Goal: Communication & Community: Answer question/provide support

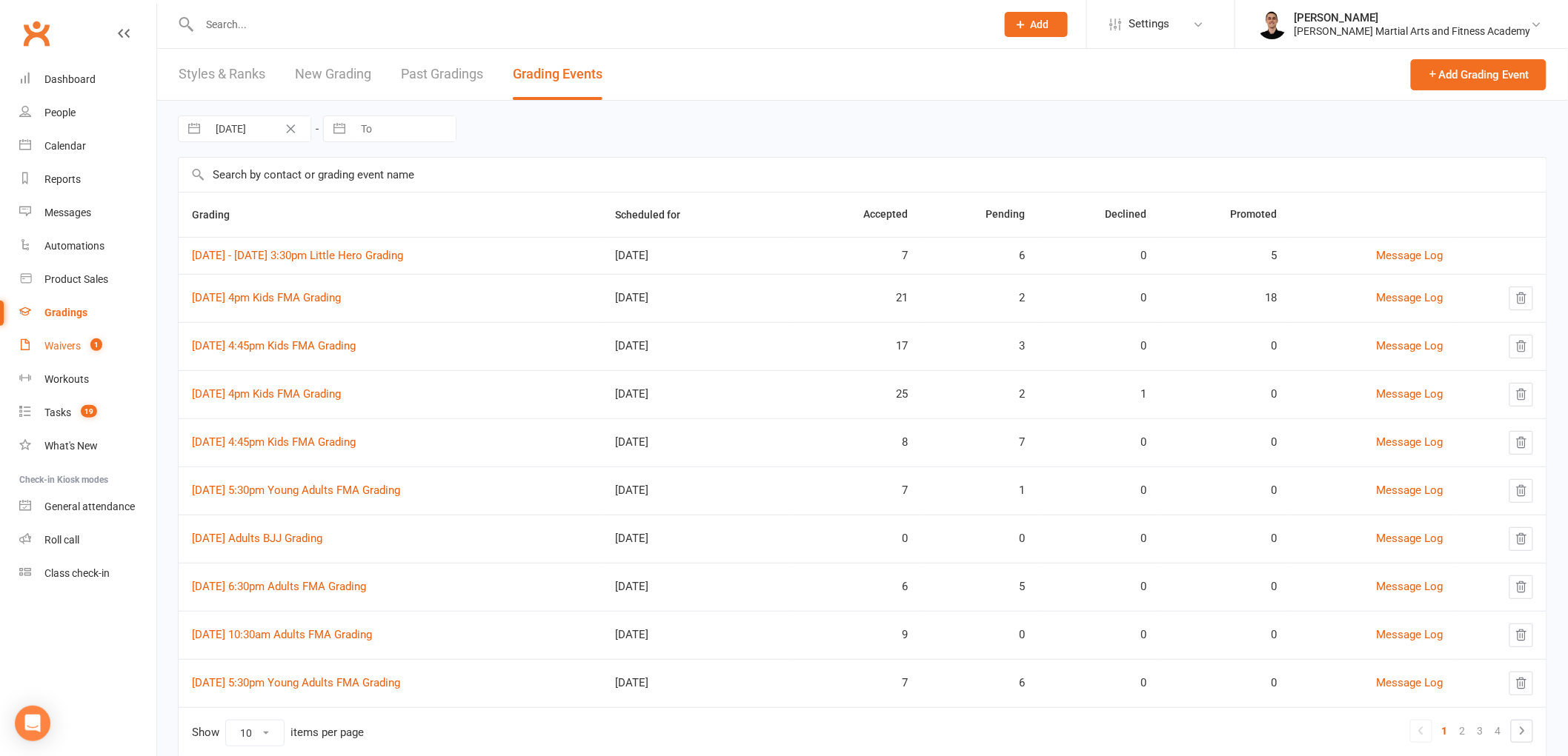
click at [92, 353] on link "Waivers 1" at bounding box center [87, 346] width 137 height 33
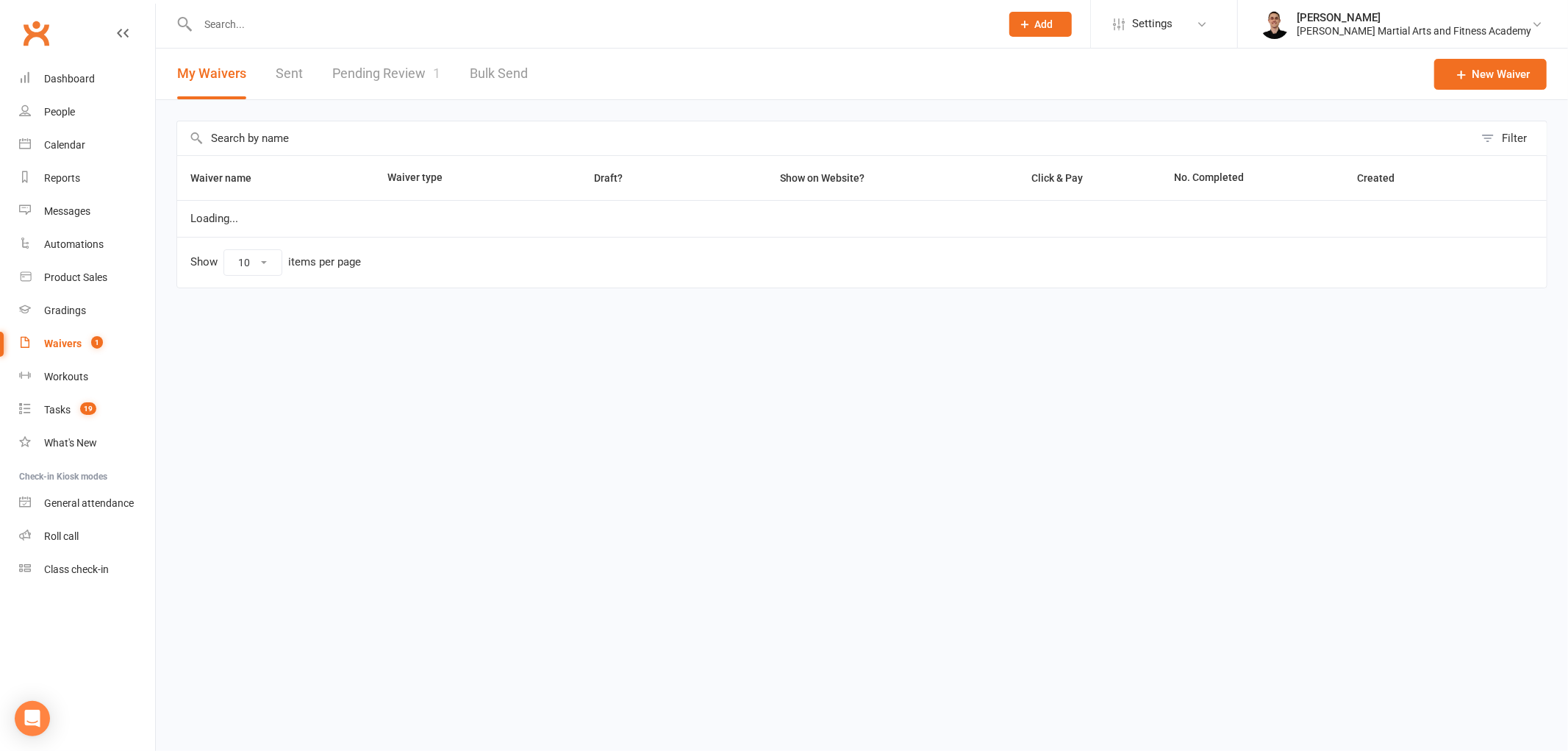
select select "25"
click at [370, 79] on link "Pending Review 1" at bounding box center [386, 74] width 108 height 51
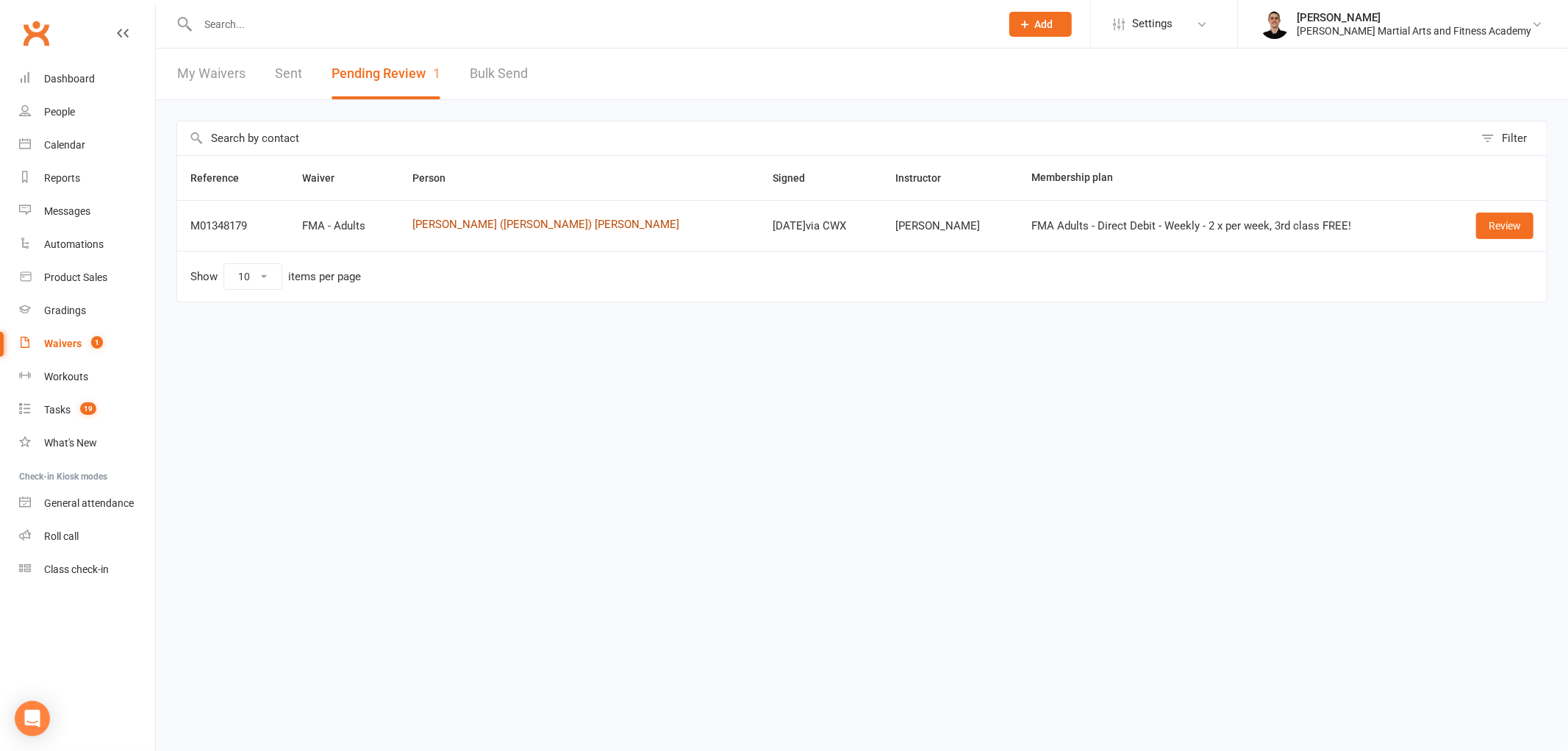
click at [488, 225] on link "[PERSON_NAME] ([PERSON_NAME]) [PERSON_NAME]" at bounding box center [579, 225] width 334 height 13
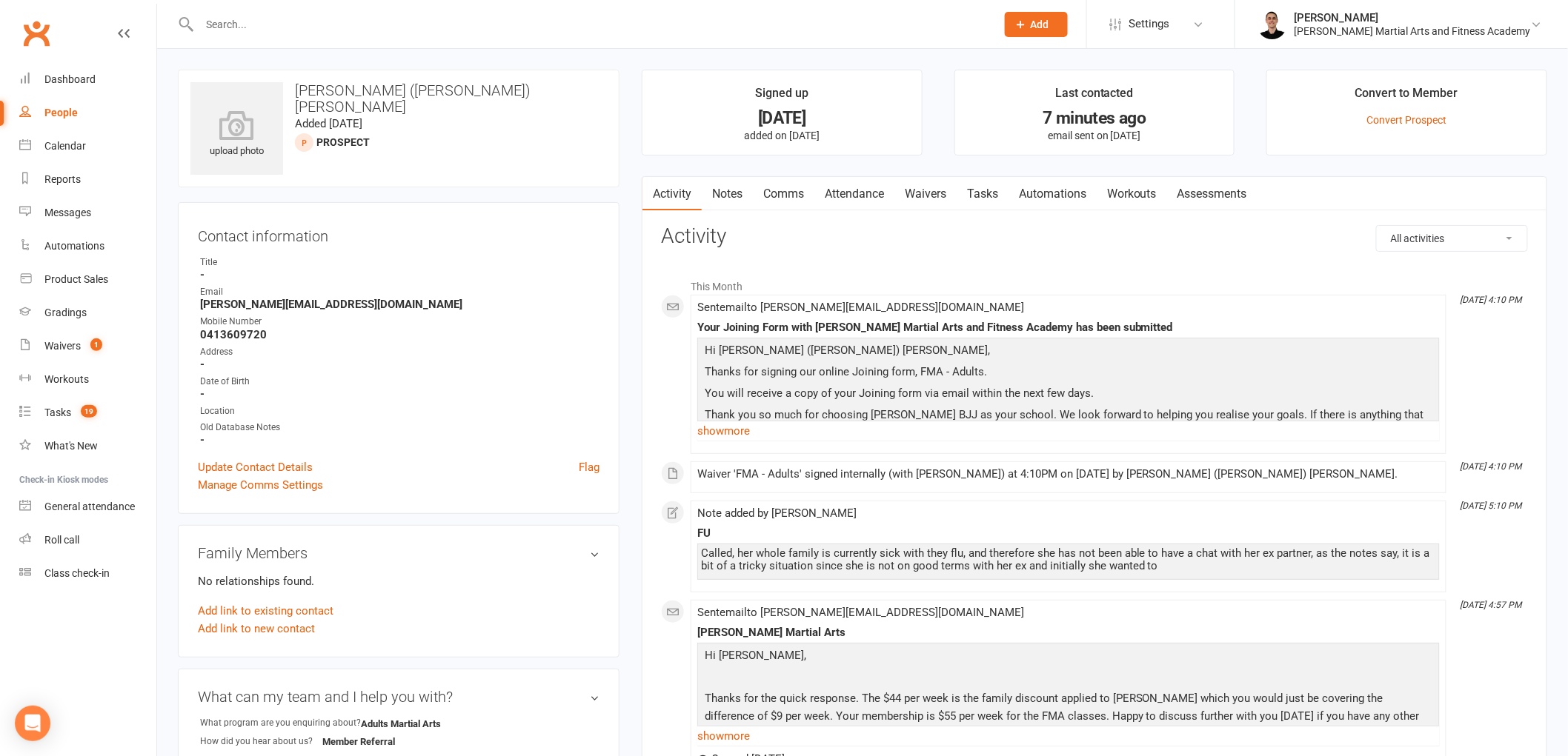
click at [339, 288] on ul "Owner Title - Email [EMAIL_ADDRESS][DOMAIN_NAME] Mobile Number [PHONE_NUMBER] A…" at bounding box center [398, 351] width 401 height 191
drag, startPoint x: 343, startPoint y: 313, endPoint x: 184, endPoint y: 292, distance: 160.4
click at [184, 292] on div "Contact information Owner Title - Email [EMAIL_ADDRESS][DOMAIN_NAME] Mobile Num…" at bounding box center [398, 358] width 441 height 312
drag, startPoint x: 189, startPoint y: 298, endPoint x: 354, endPoint y: 313, distance: 165.7
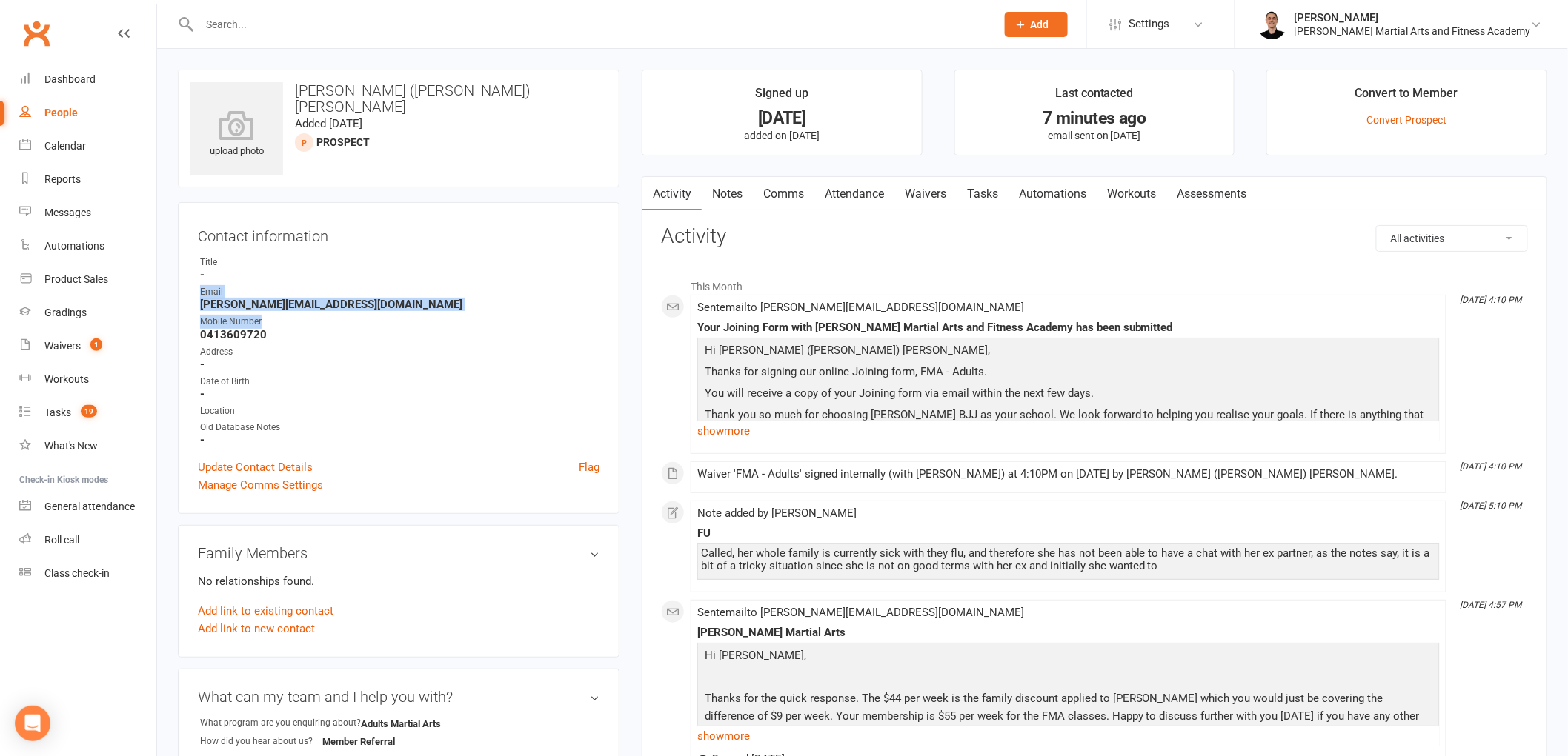
click at [354, 313] on div "Contact information Owner Title - Email [EMAIL_ADDRESS][DOMAIN_NAME] Mobile Num…" at bounding box center [398, 358] width 441 height 312
click at [354, 310] on strong "[PERSON_NAME][EMAIL_ADDRESS][DOMAIN_NAME]" at bounding box center [399, 304] width 399 height 14
drag, startPoint x: 320, startPoint y: 302, endPoint x: 189, endPoint y: 304, distance: 131.0
click at [189, 304] on div "Contact information Owner Title - Email [EMAIL_ADDRESS][DOMAIN_NAME] Mobile Num…" at bounding box center [398, 358] width 441 height 312
copy strong "[PERSON_NAME][EMAIL_ADDRESS][DOMAIN_NAME]"
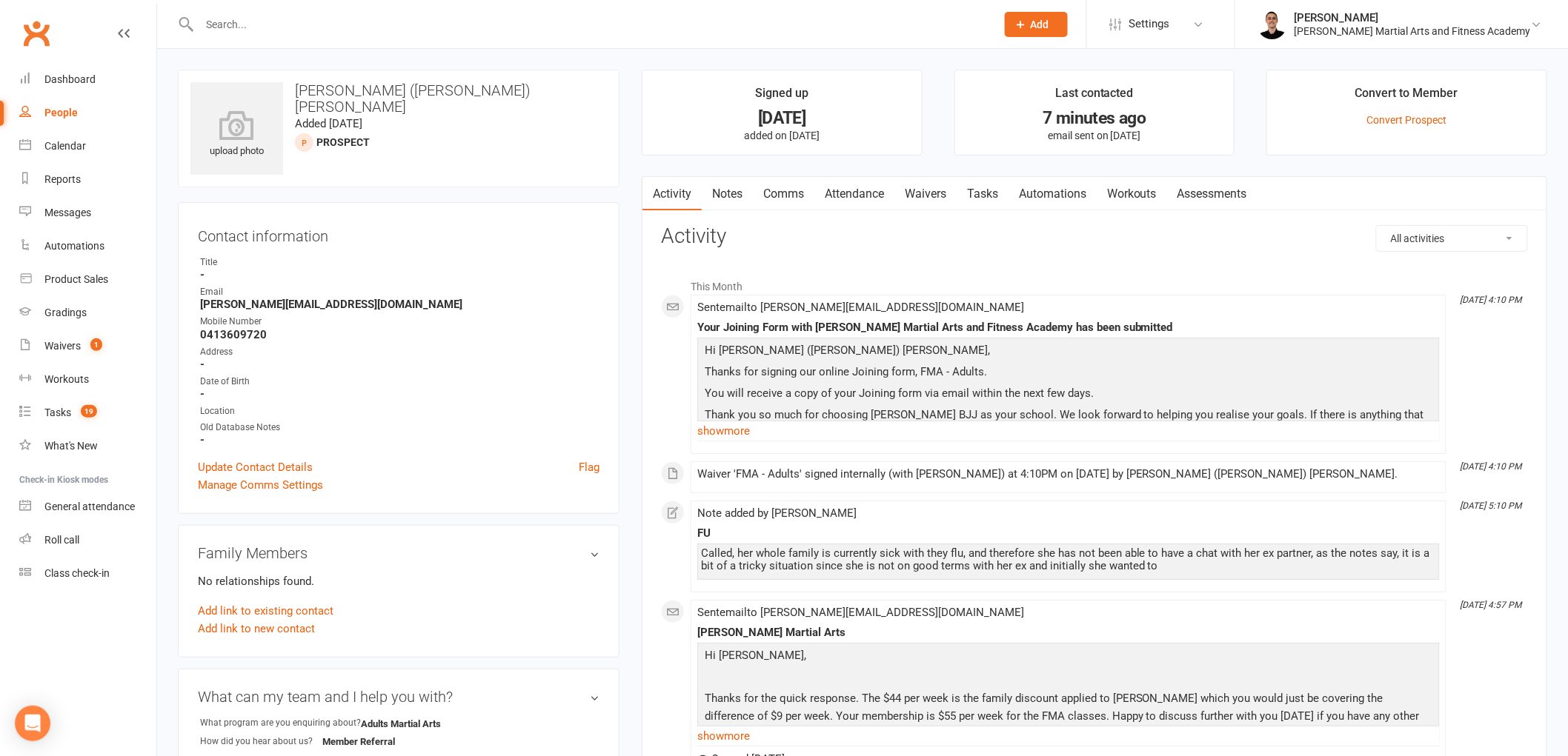
click at [492, 129] on div "upload photo [PERSON_NAME] ([PERSON_NAME]) [PERSON_NAME] Added [DATE] prospect" at bounding box center [398, 129] width 441 height 118
click at [743, 194] on link "Notes" at bounding box center [728, 194] width 51 height 34
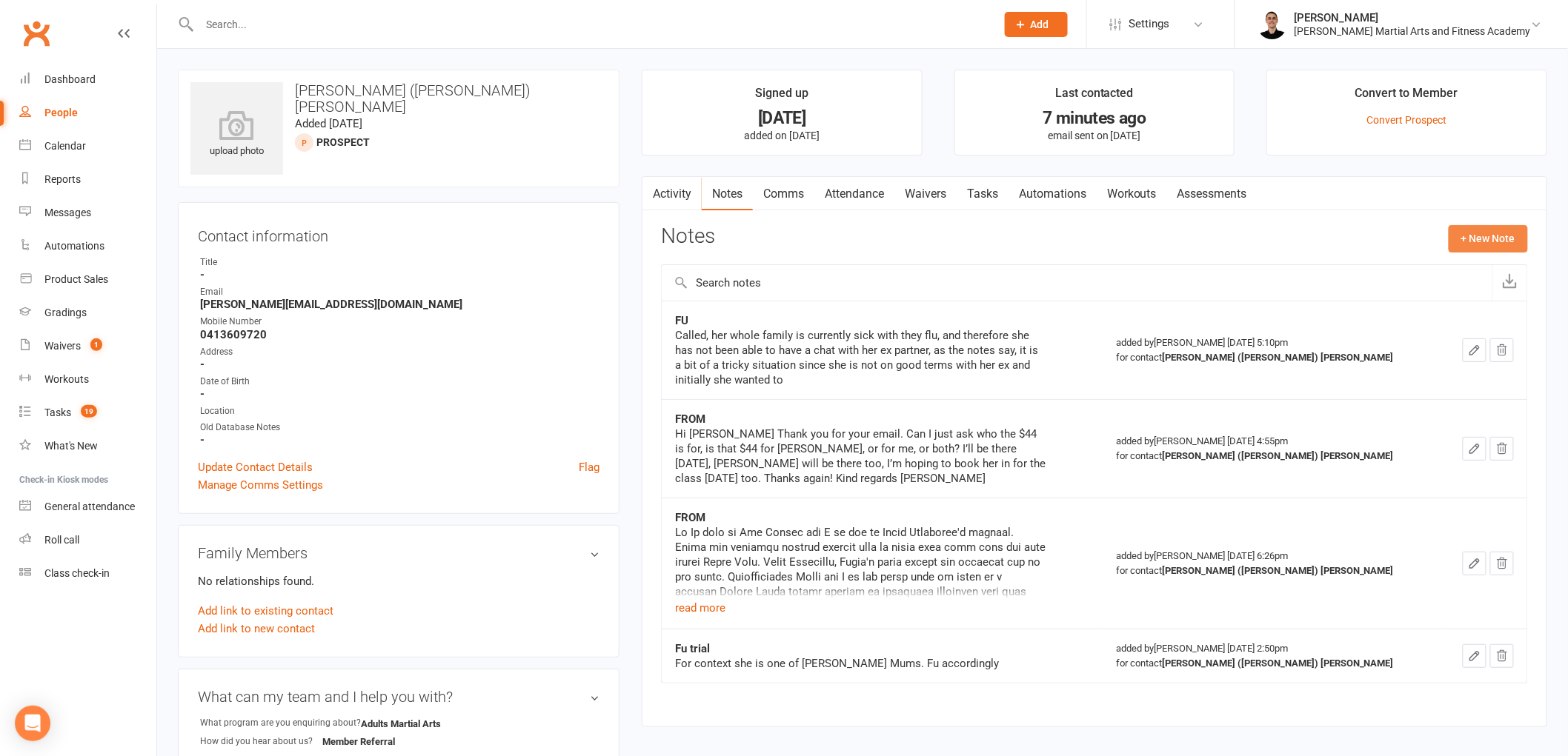
click at [1503, 226] on button "+ New Note" at bounding box center [1488, 238] width 79 height 26
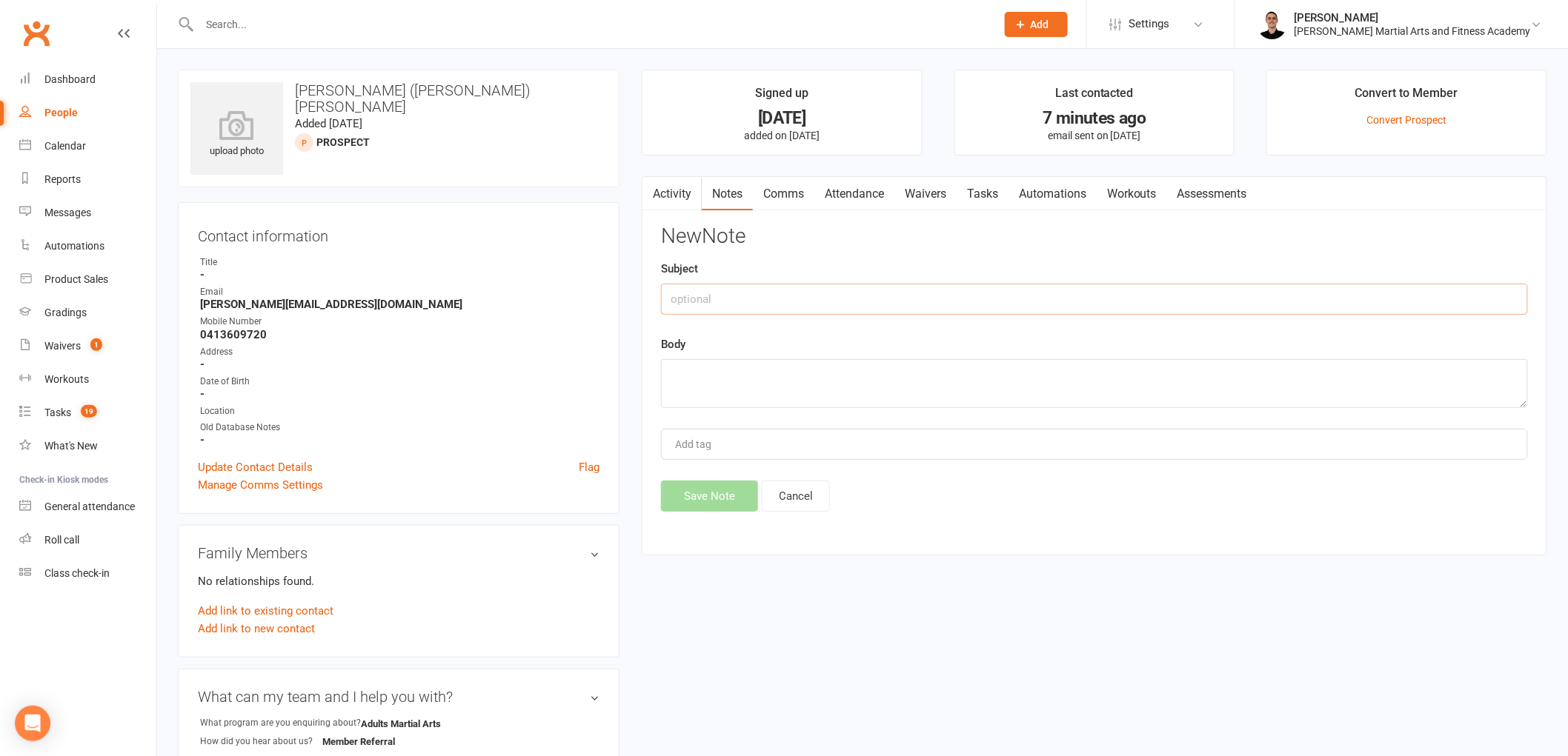
click at [845, 300] on input "text" at bounding box center [1094, 299] width 867 height 31
type input "FU her concern regarding the family discount and increasing [PERSON_NAME]'s att…"
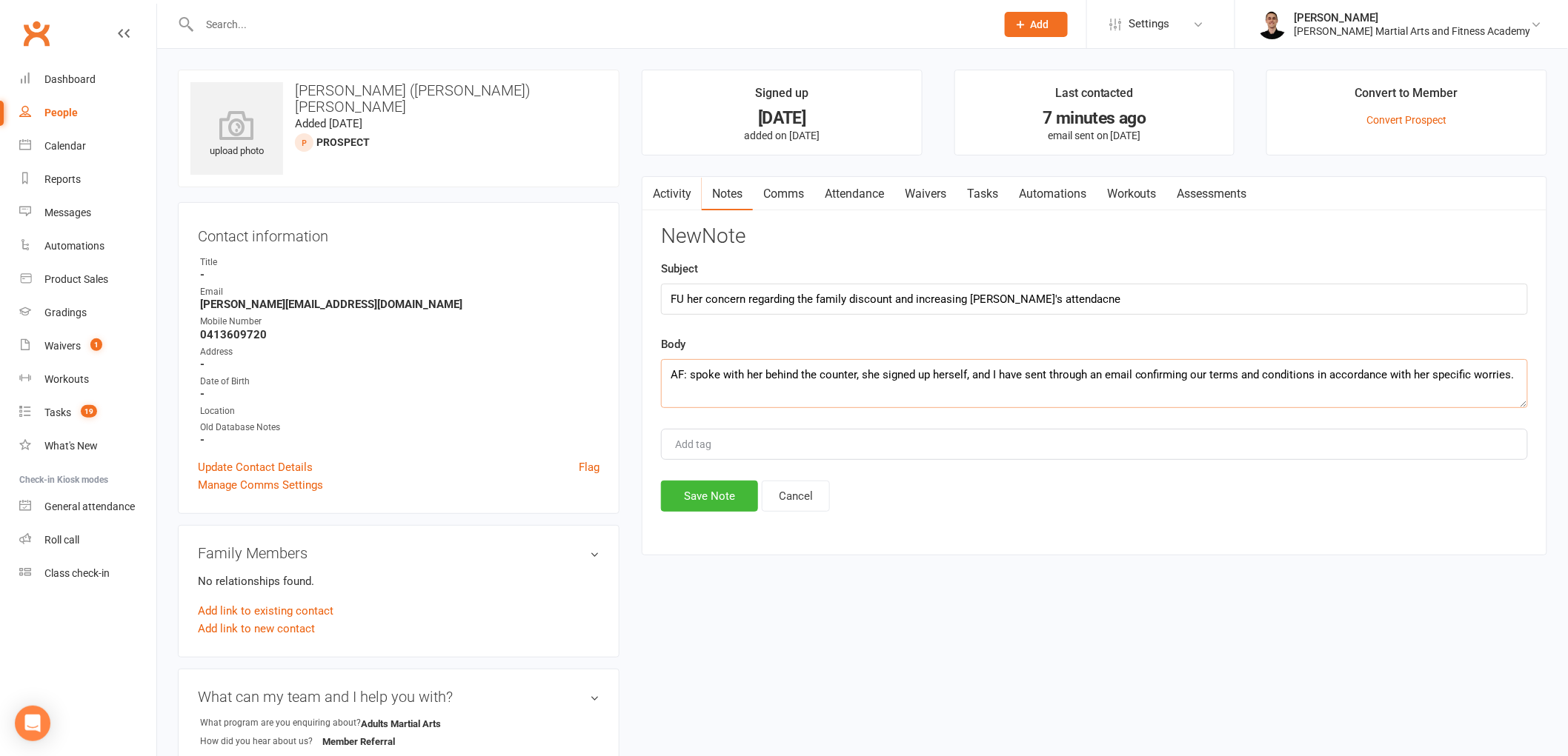
click at [1513, 383] on textarea "AF: spoke with her behind the counter, she signed up herself, and I have sent t…" at bounding box center [1094, 384] width 867 height 49
type textarea "AF: spoke with her behind the counter, she signed up herself, and I have sent t…"
click at [714, 506] on button "Save Note" at bounding box center [709, 496] width 97 height 31
